Goal: Task Accomplishment & Management: Complete application form

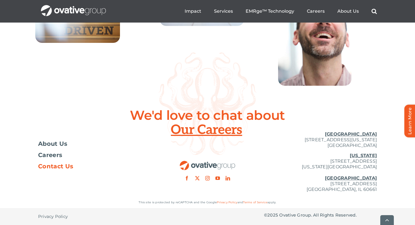
scroll to position [2083, 0]
click at [361, 180] on u "[GEOGRAPHIC_DATA]" at bounding box center [351, 178] width 52 height 5
click at [47, 155] on span "Careers" at bounding box center [50, 156] width 24 height 6
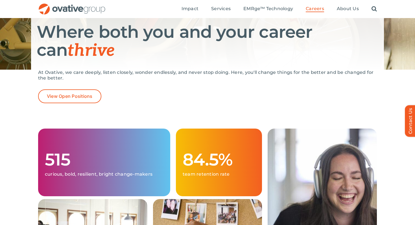
scroll to position [53, 0]
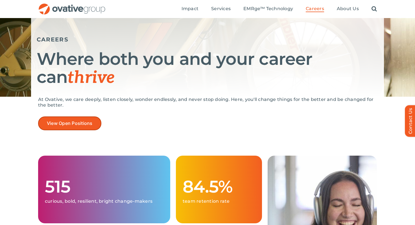
click at [62, 123] on span "View Open Positions" at bounding box center [70, 123] width 46 height 5
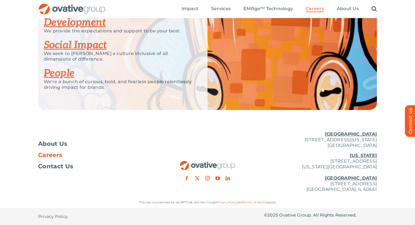
scroll to position [1131, 0]
